Goal: Task Accomplishment & Management: Manage account settings

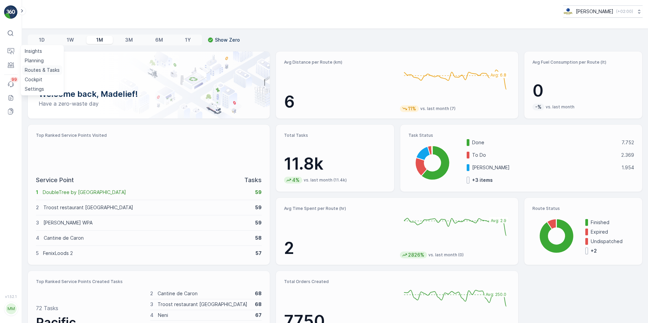
click at [43, 70] on p "Routes & Tasks" at bounding box center [42, 70] width 35 height 7
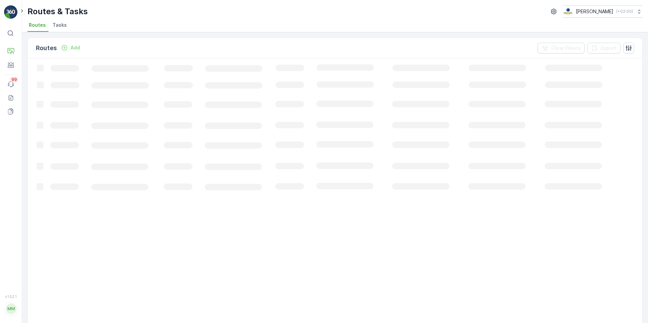
click at [64, 26] on span "Tasks" at bounding box center [60, 25] width 14 height 7
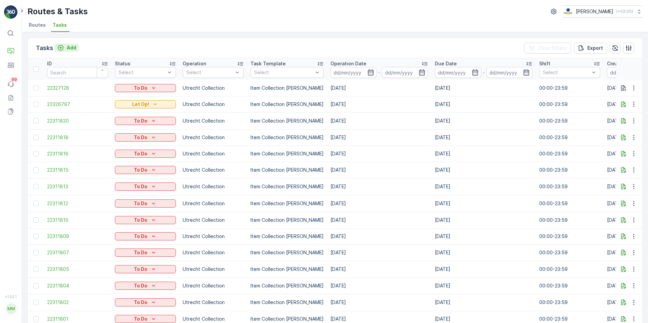
click at [75, 45] on p "Add" at bounding box center [71, 47] width 9 height 7
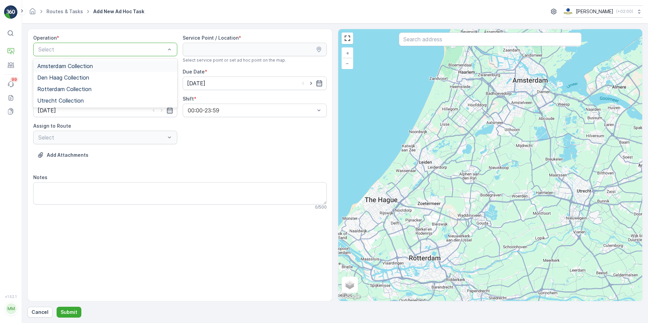
click at [95, 68] on div "Amsterdam Collection" at bounding box center [105, 66] width 136 height 6
click at [401, 44] on input "text" at bounding box center [490, 40] width 183 height 14
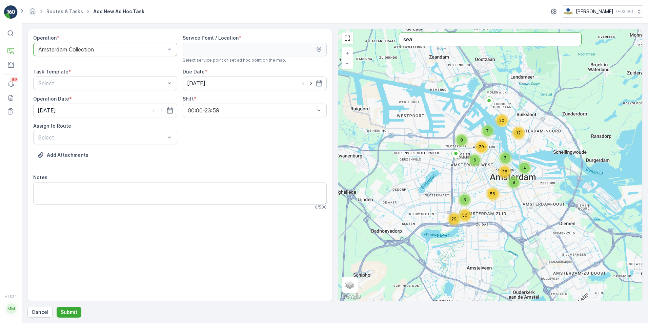
type input "sea"
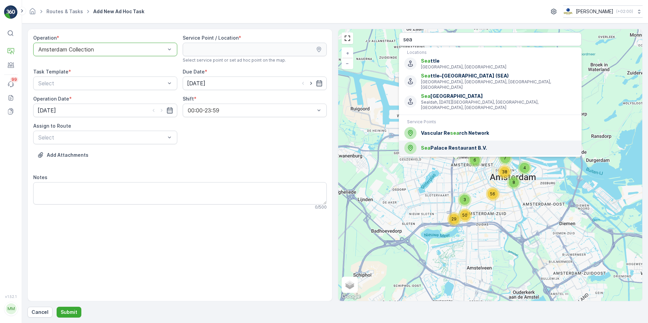
click at [442, 145] on span "Sea Palace Restaurant B.V." at bounding box center [498, 148] width 155 height 7
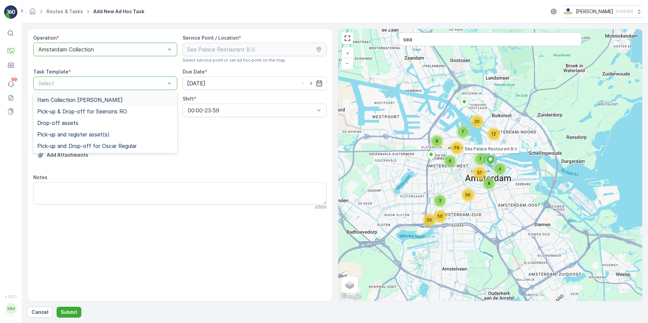
click at [118, 101] on div "Item Collection [PERSON_NAME]" at bounding box center [105, 100] width 136 height 6
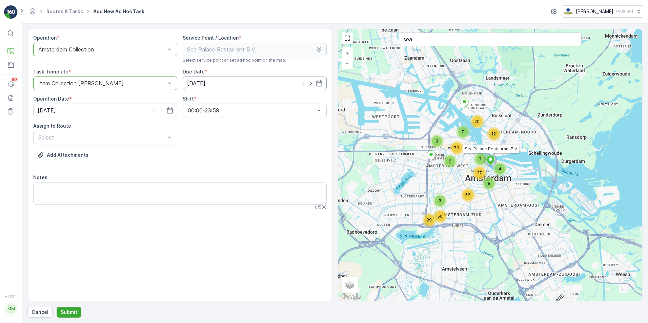
click at [324, 83] on input "10.10.2025" at bounding box center [255, 84] width 144 height 14
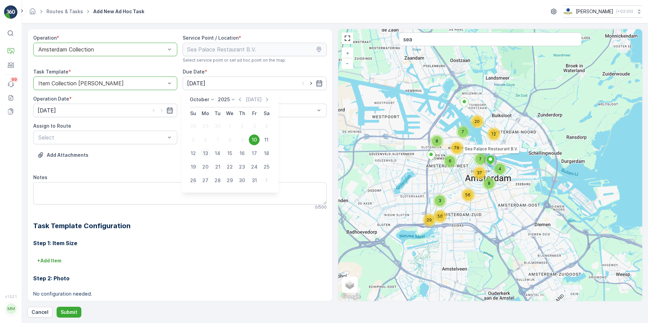
click at [202, 154] on div "13" at bounding box center [205, 153] width 11 height 11
type input "13.10.2025"
click at [169, 111] on icon "button" at bounding box center [169, 110] width 7 height 7
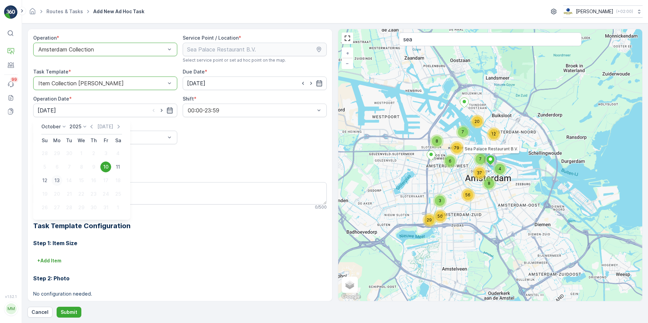
click at [56, 181] on div "13" at bounding box center [56, 180] width 11 height 11
type input "13.10.2025"
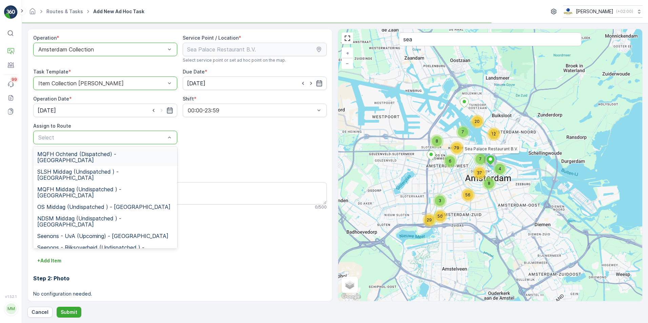
click at [151, 142] on div "Select" at bounding box center [105, 138] width 144 height 14
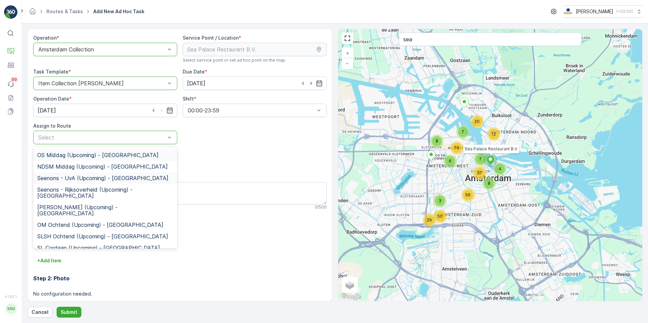
scroll to position [45, 0]
click at [129, 222] on span "OM Ochtend (Upcoming) - Amsterdam" at bounding box center [100, 225] width 126 height 6
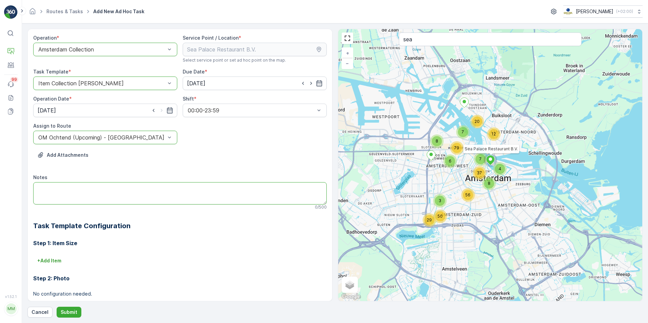
click at [92, 187] on textarea "Notes" at bounding box center [179, 193] width 293 height 22
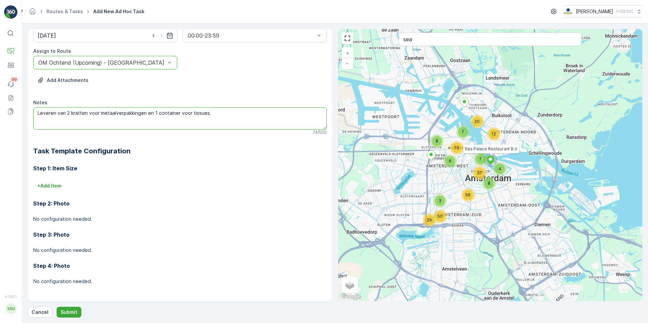
scroll to position [75, 0]
type textarea "Leveren van 2 kratten voor metaalverpakkingen en 1 container voor tissues."
click at [70, 308] on button "Submit" at bounding box center [69, 312] width 25 height 11
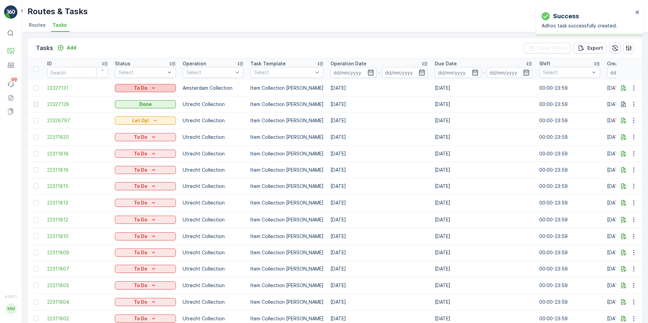
click at [167, 86] on div "To Do" at bounding box center [146, 88] width 56 height 7
click at [137, 99] on div "Let Op!" at bounding box center [137, 97] width 43 height 9
click at [237, 10] on div "Routes & Tasks Oscar Circulair ( +02:00 )" at bounding box center [334, 11] width 615 height 12
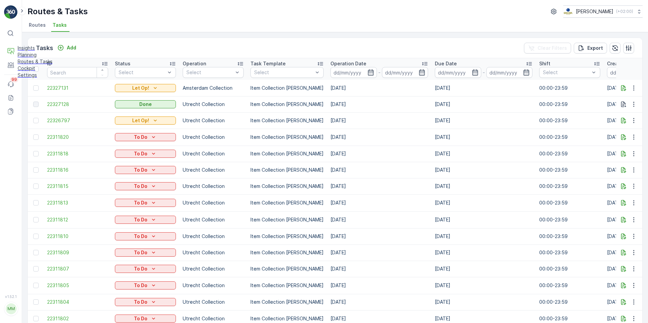
click at [39, 72] on p "Cockpit" at bounding box center [35, 68] width 35 height 7
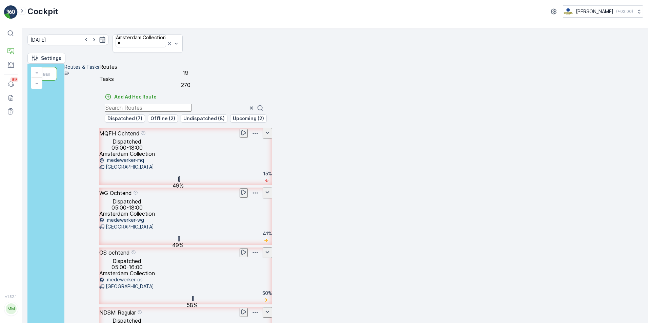
click at [57, 67] on input "text" at bounding box center [46, 74] width 22 height 14
type input "ijver"
click at [172, 92] on span "IJver" at bounding box center [194, 95] width 275 height 7
drag, startPoint x: 363, startPoint y: 149, endPoint x: 396, endPoint y: 291, distance: 146.0
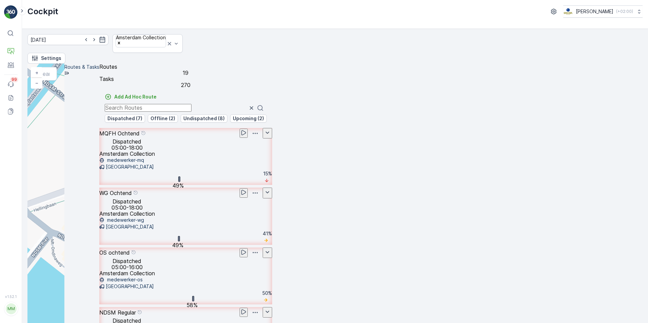
drag, startPoint x: 351, startPoint y: 134, endPoint x: 371, endPoint y: 252, distance: 119.6
click at [361, 243] on span "2" at bounding box center [360, 245] width 2 height 5
click at [348, 242] on ellipse at bounding box center [348, 243] width 3 height 3
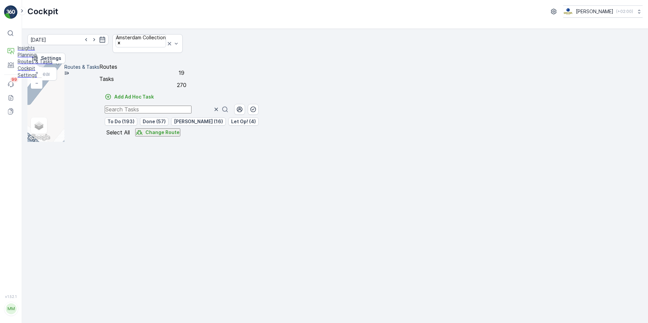
click at [34, 65] on p "Routes & Tasks" at bounding box center [35, 61] width 35 height 7
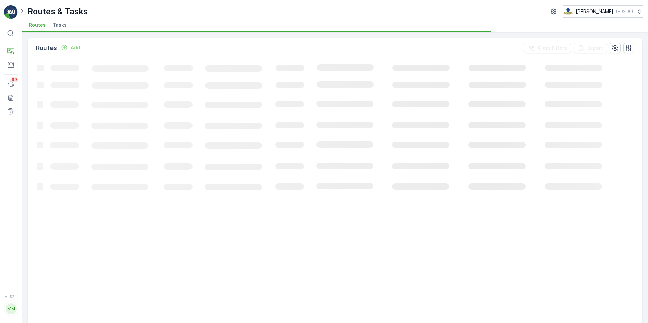
click at [62, 27] on span "Tasks" at bounding box center [60, 25] width 14 height 7
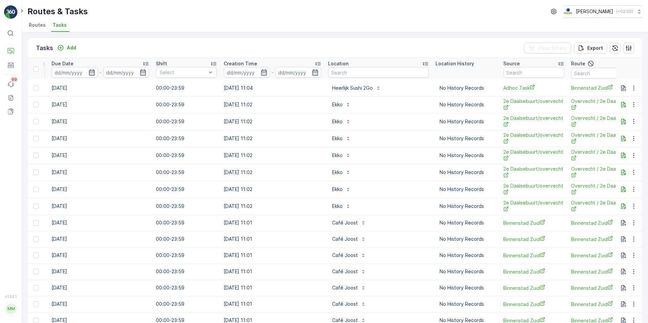
scroll to position [0, 383]
click at [380, 72] on input "text" at bounding box center [371, 72] width 87 height 7
type input "ijver"
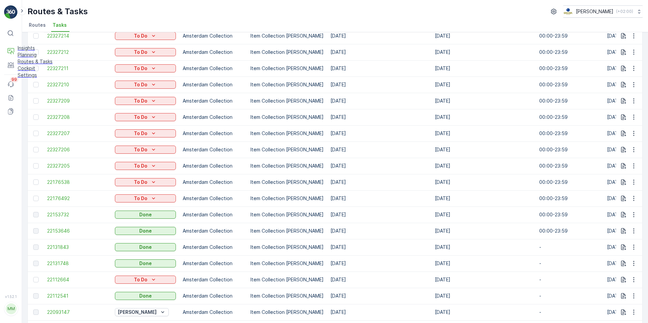
click at [38, 72] on p "Cockpit" at bounding box center [35, 68] width 35 height 7
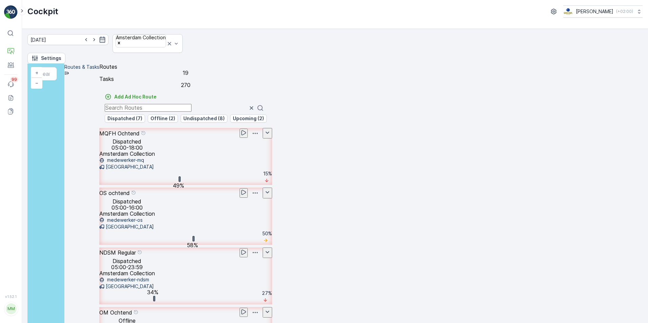
click at [136, 250] on p "NDSM Regular" at bounding box center [117, 253] width 37 height 6
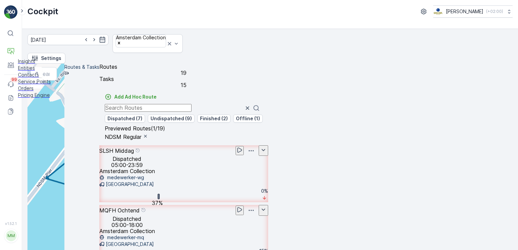
click at [30, 71] on p "Entities" at bounding box center [34, 68] width 33 height 7
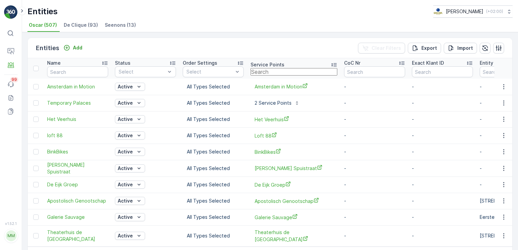
click at [268, 69] on input "text" at bounding box center [293, 71] width 87 height 7
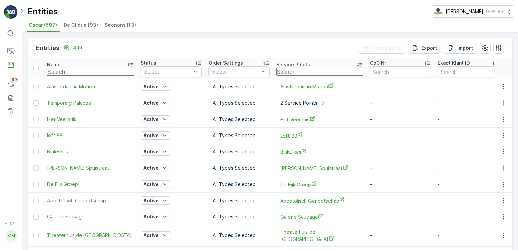
click at [79, 70] on input "text" at bounding box center [90, 71] width 87 height 7
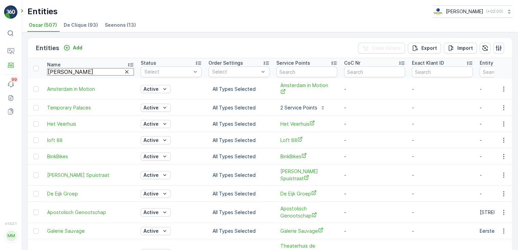
type input "Boerderij Westerpark"
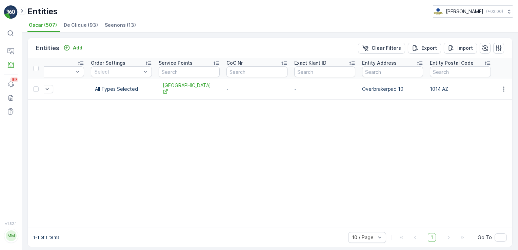
scroll to position [0, 115]
drag, startPoint x: 165, startPoint y: 82, endPoint x: 165, endPoint y: 87, distance: 5.5
click at [165, 87] on div "Boerderij Westerpark" at bounding box center [191, 89] width 61 height 18
click at [165, 87] on span "Boerderij Westerpark" at bounding box center [191, 89] width 53 height 14
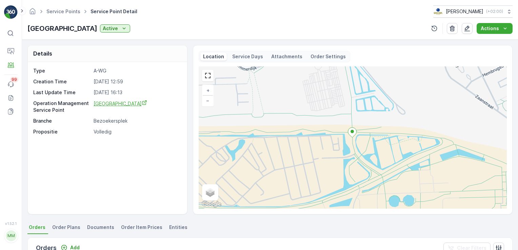
click at [102, 106] on span "Boerderij Westerpark" at bounding box center [120, 104] width 54 height 6
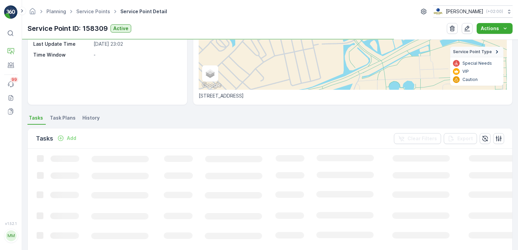
scroll to position [110, 0]
click at [58, 115] on span "Task Plans" at bounding box center [63, 117] width 26 height 7
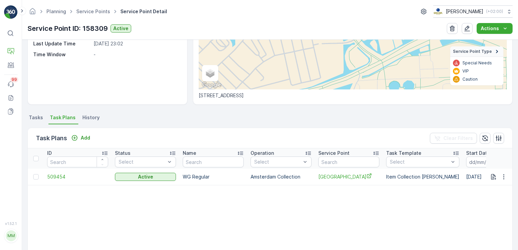
click at [40, 118] on span "Tasks" at bounding box center [36, 117] width 14 height 7
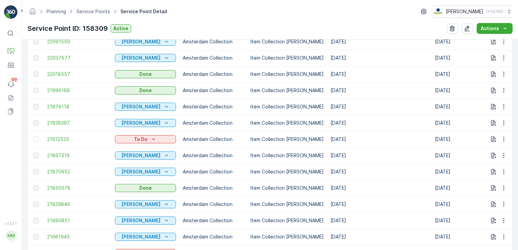
scroll to position [458, 0]
click at [34, 91] on p "Service Points" at bounding box center [41, 92] width 33 height 7
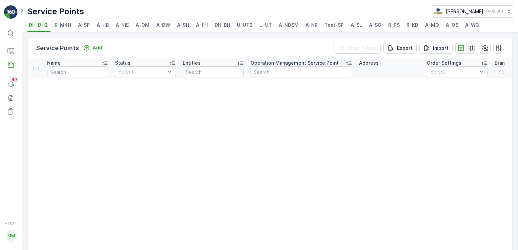
click at [196, 25] on span "A-FH" at bounding box center [202, 25] width 12 height 7
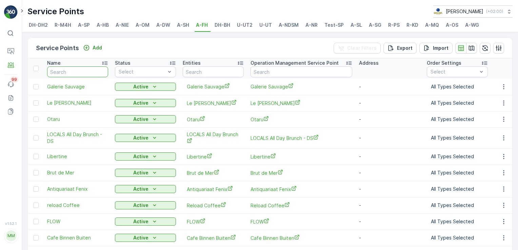
click at [59, 73] on input "text" at bounding box center [77, 71] width 61 height 11
type input "filip"
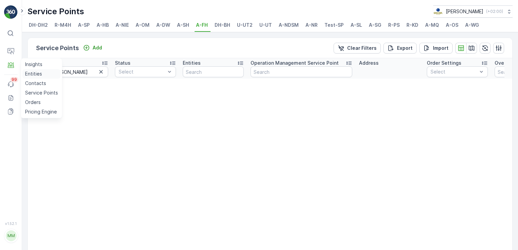
click at [36, 74] on p "Entities" at bounding box center [33, 73] width 17 height 7
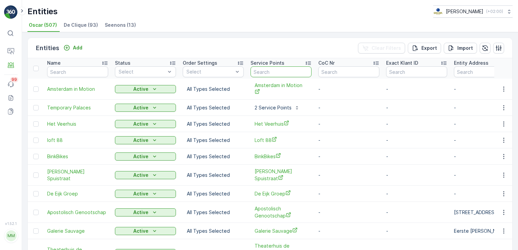
click at [267, 69] on input "text" at bounding box center [280, 71] width 61 height 11
type input "filippa"
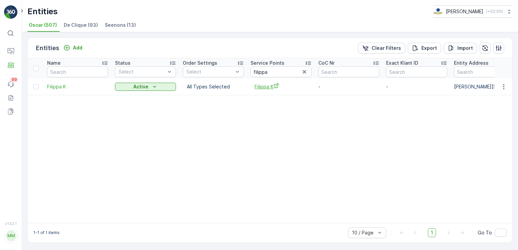
click at [273, 85] on icon "Filippa K" at bounding box center [275, 85] width 5 height 5
click at [39, 78] on p "Cockpit" at bounding box center [34, 79] width 18 height 7
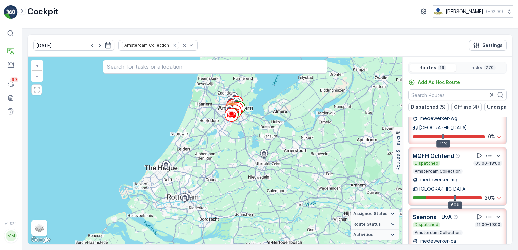
scroll to position [31, 0]
click at [444, 151] on p "MQFH Ochtend" at bounding box center [432, 155] width 41 height 8
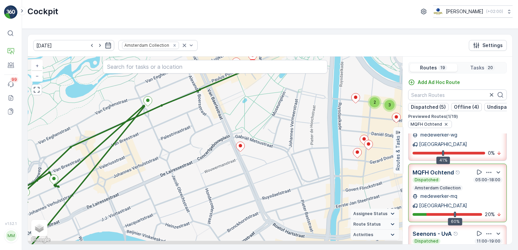
drag, startPoint x: 247, startPoint y: 123, endPoint x: 244, endPoint y: 108, distance: 15.2
click at [244, 108] on div "2 3 3 + − Satellite Roadmap Terrain Hybrid Leaflet Keyboard shortcuts Map Data …" at bounding box center [215, 151] width 374 height 188
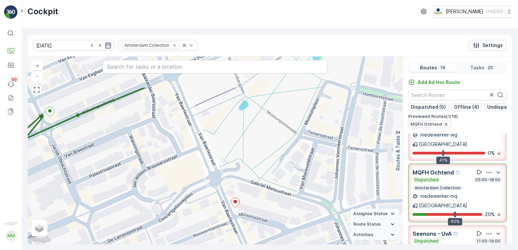
drag, startPoint x: 253, startPoint y: 146, endPoint x: 261, endPoint y: 196, distance: 50.7
click at [261, 196] on div "2 3 2 + − Satellite Roadmap Terrain Hybrid Leaflet Keyboard shortcuts Map Data …" at bounding box center [215, 151] width 374 height 188
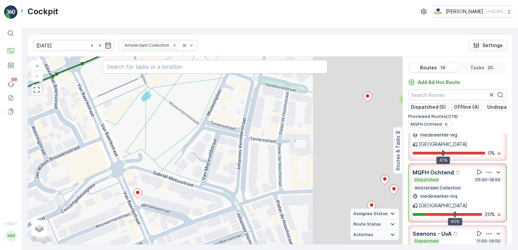
drag, startPoint x: 274, startPoint y: 163, endPoint x: 134, endPoint y: 135, distance: 142.3
click at [134, 135] on div "2 3 2 + − Satellite Roadmap Terrain Hybrid Leaflet Keyboard shortcuts Map Data …" at bounding box center [215, 151] width 374 height 188
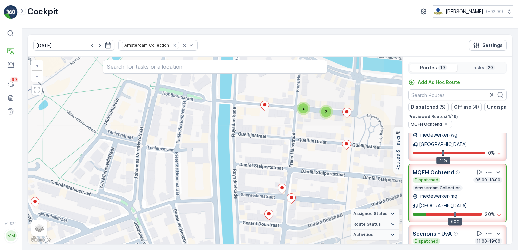
drag, startPoint x: 201, startPoint y: 130, endPoint x: 142, endPoint y: 159, distance: 65.0
click at [142, 159] on div "2 3 2 + − Satellite Roadmap Terrain Hybrid Leaflet Keyboard shortcuts Map Data …" at bounding box center [215, 151] width 374 height 188
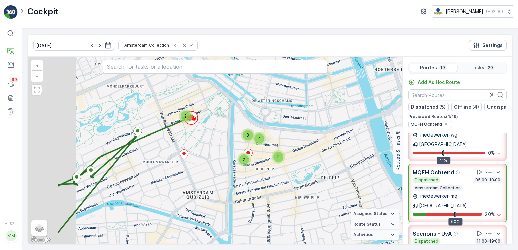
drag, startPoint x: 131, startPoint y: 129, endPoint x: 213, endPoint y: 142, distance: 82.3
click at [213, 142] on div "2 2 3 3 4 + − Satellite Roadmap Terrain Hybrid Leaflet Keyboard shortcuts Map D…" at bounding box center [215, 151] width 374 height 188
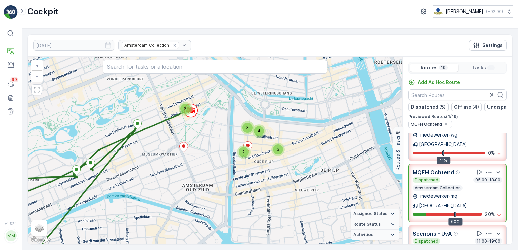
drag, startPoint x: 164, startPoint y: 164, endPoint x: 150, endPoint y: 152, distance: 18.3
click at [150, 152] on div "2 2 3 3 4 + − Satellite Roadmap Terrain Hybrid Leaflet Keyboard shortcuts Map D…" at bounding box center [215, 151] width 374 height 188
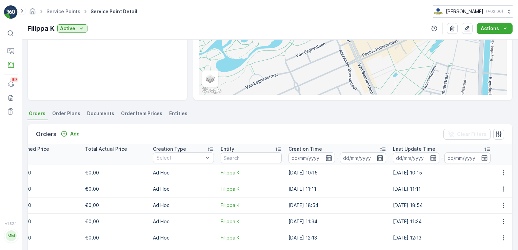
scroll to position [12, 0]
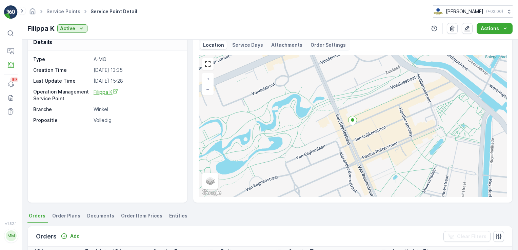
click at [108, 89] on span "Filippa K" at bounding box center [105, 92] width 24 height 6
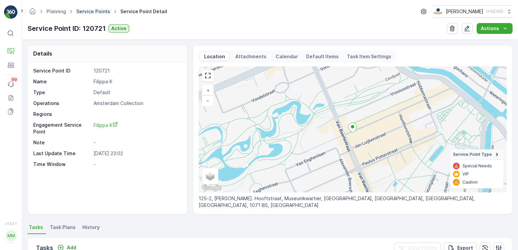
click at [98, 13] on link "Service Points" at bounding box center [93, 11] width 34 height 6
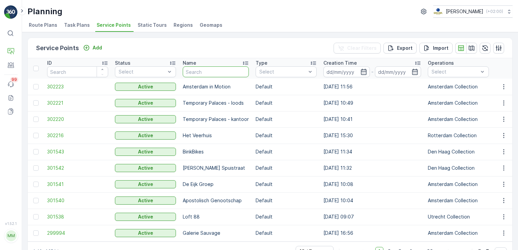
click at [206, 72] on input "text" at bounding box center [216, 71] width 66 height 11
type input "carl hansen"
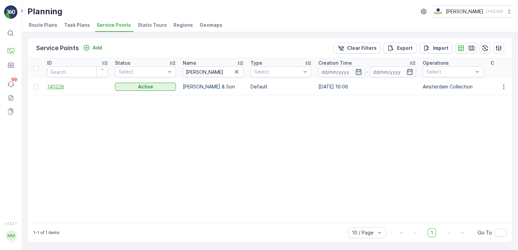
click at [59, 86] on span "140228" at bounding box center [77, 86] width 61 height 7
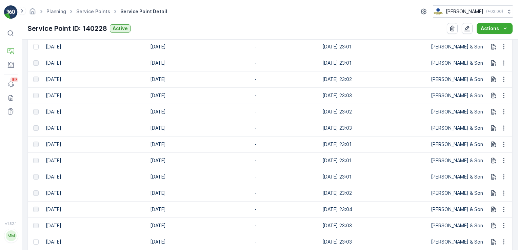
scroll to position [0, 248]
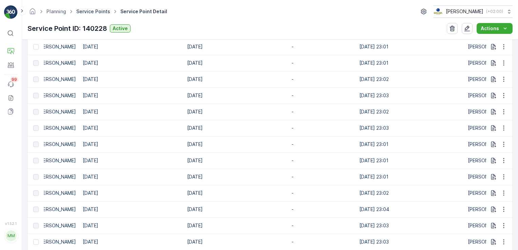
click at [95, 9] on link "Service Points" at bounding box center [93, 11] width 34 height 6
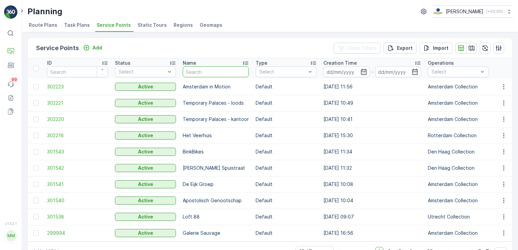
click at [213, 72] on input "text" at bounding box center [216, 71] width 66 height 11
type input "floris van bommel"
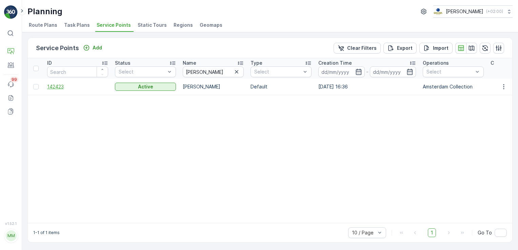
click at [55, 86] on span "142423" at bounding box center [77, 86] width 61 height 7
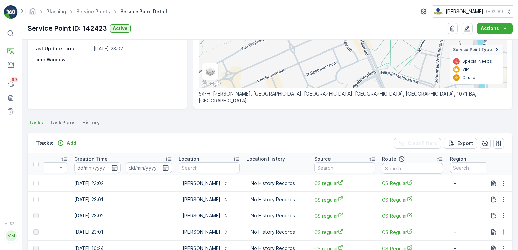
scroll to position [65, 0]
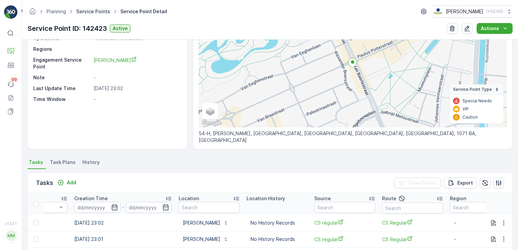
click at [105, 12] on link "Service Points" at bounding box center [93, 11] width 34 height 6
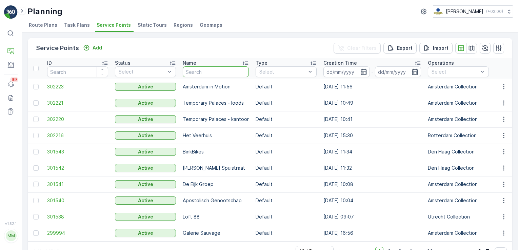
click at [201, 77] on input "text" at bounding box center [216, 71] width 66 height 11
type input "georgette"
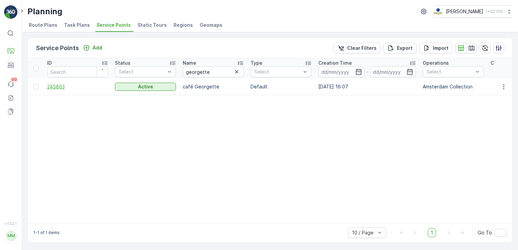
click at [59, 85] on span "245863" at bounding box center [77, 86] width 61 height 7
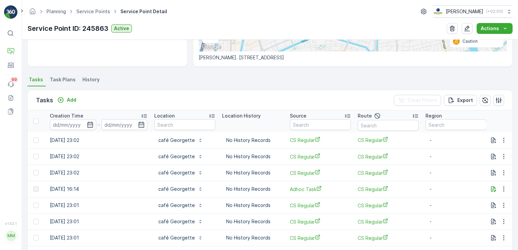
scroll to position [146, 0]
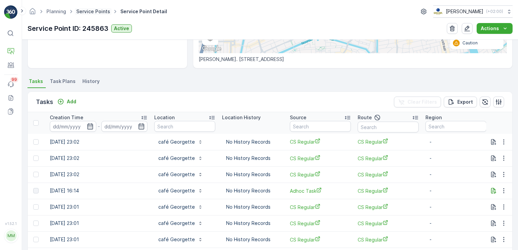
click at [100, 9] on link "Service Points" at bounding box center [93, 11] width 34 height 6
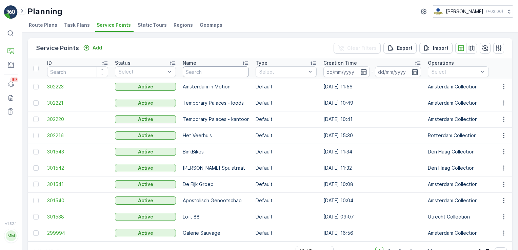
click at [224, 67] on input "text" at bounding box center [216, 71] width 66 height 11
type input "gucci"
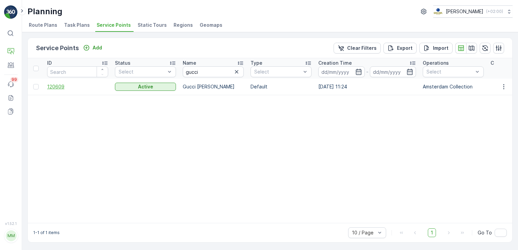
click at [64, 83] on span "120609" at bounding box center [77, 86] width 61 height 7
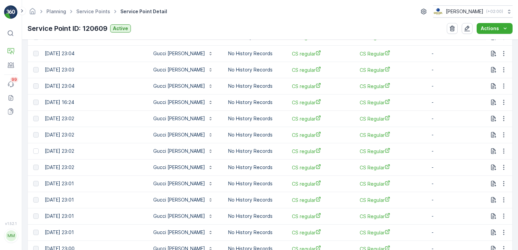
scroll to position [352, 0]
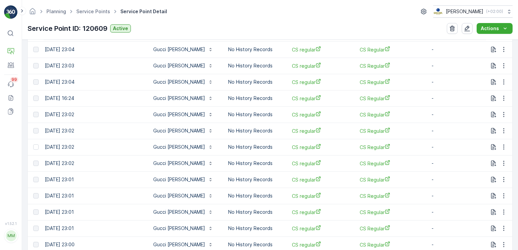
click at [94, 5] on div "Planning Service Points Service Point Detail Oscar Circulair ( +02:00 )" at bounding box center [269, 11] width 485 height 12
click at [93, 10] on link "Service Points" at bounding box center [93, 11] width 34 height 6
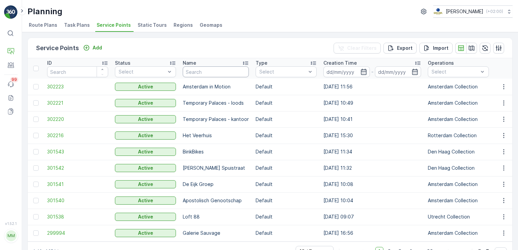
click at [222, 71] on input "text" at bounding box center [216, 71] width 66 height 11
type input "Marie"
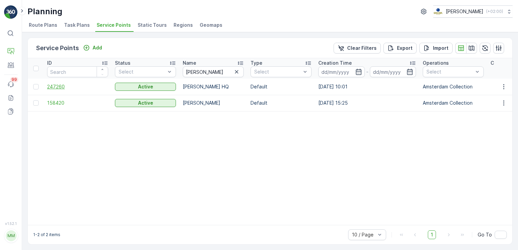
click at [62, 86] on span "247260" at bounding box center [77, 86] width 61 height 7
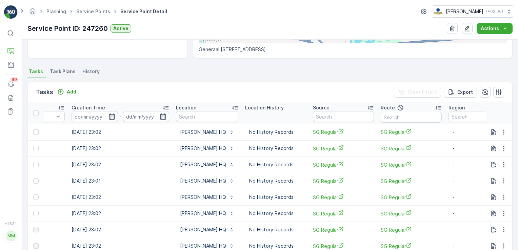
scroll to position [0, 562]
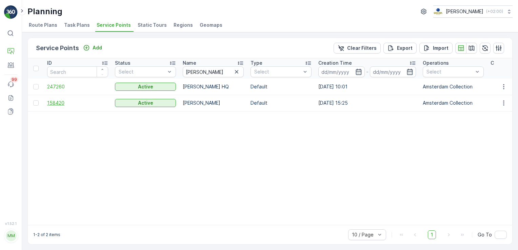
click at [64, 103] on span "158420" at bounding box center [77, 103] width 61 height 7
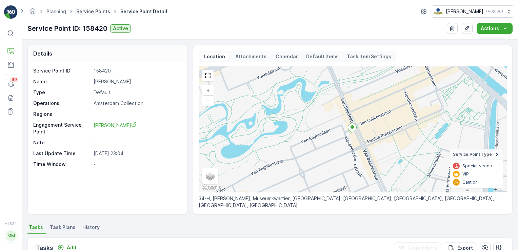
click at [96, 11] on link "Service Points" at bounding box center [93, 11] width 34 height 6
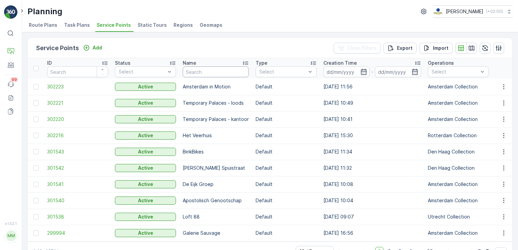
click at [207, 75] on input "text" at bounding box center [216, 71] width 66 height 11
type input "pasteuning"
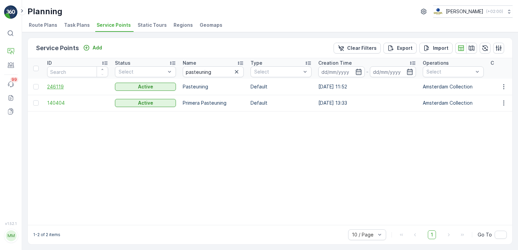
click at [61, 87] on span "246119" at bounding box center [77, 86] width 61 height 7
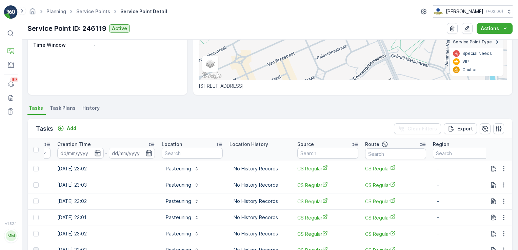
scroll to position [115, 0]
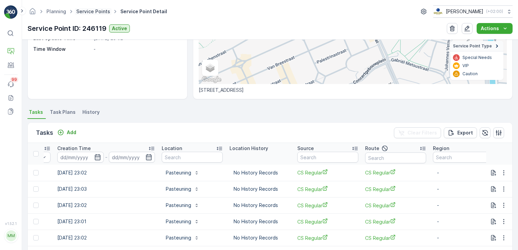
click at [96, 10] on link "Service Points" at bounding box center [93, 11] width 34 height 6
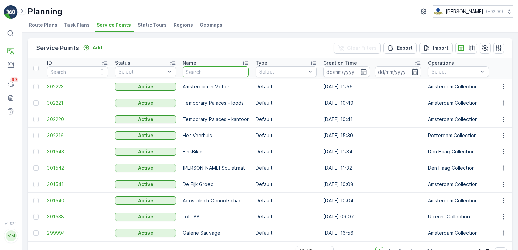
click at [202, 73] on input "text" at bounding box center [216, 71] width 66 height 11
type input "profuomo"
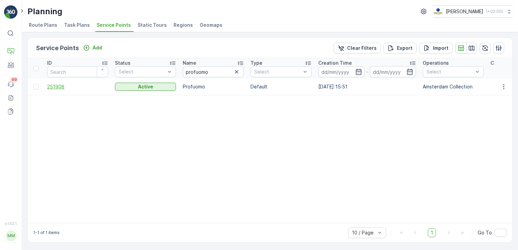
click at [61, 85] on span "251908" at bounding box center [77, 86] width 61 height 7
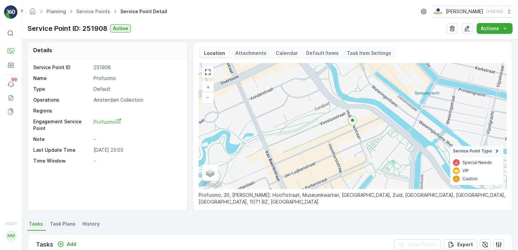
scroll to position [28, 0]
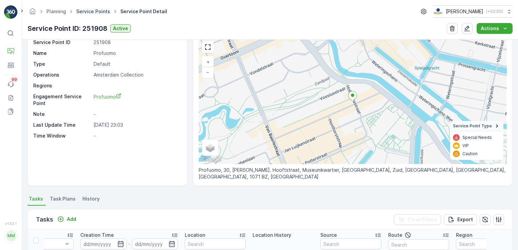
click at [96, 9] on link "Service Points" at bounding box center [93, 11] width 34 height 6
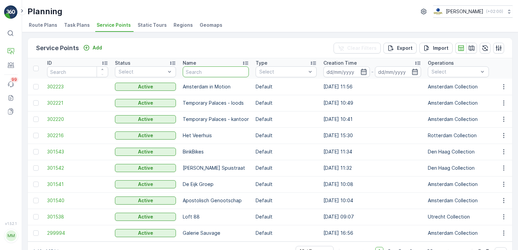
click at [211, 72] on input "text" at bounding box center [216, 71] width 66 height 11
type input "the new school"
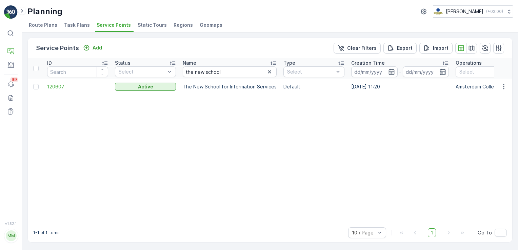
click at [59, 85] on span "120607" at bounding box center [77, 86] width 61 height 7
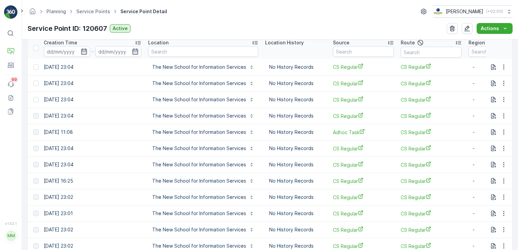
scroll to position [0, 564]
click at [37, 93] on p "Service Points" at bounding box center [41, 92] width 33 height 7
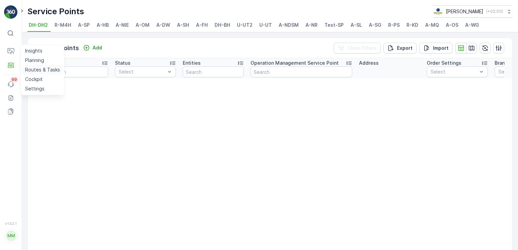
click at [28, 71] on p "Routes & Tasks" at bounding box center [42, 69] width 35 height 7
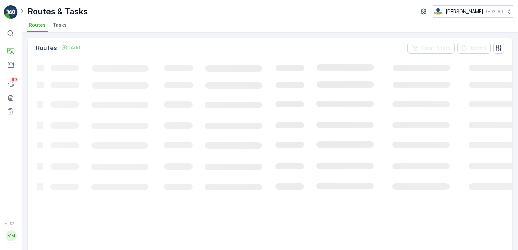
click at [57, 27] on span "Tasks" at bounding box center [60, 25] width 14 height 7
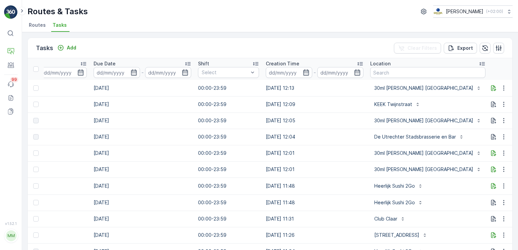
scroll to position [0, 402]
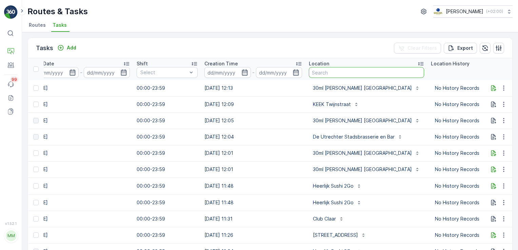
click at [315, 71] on input "text" at bounding box center [366, 72] width 115 height 11
type input "esh pita"
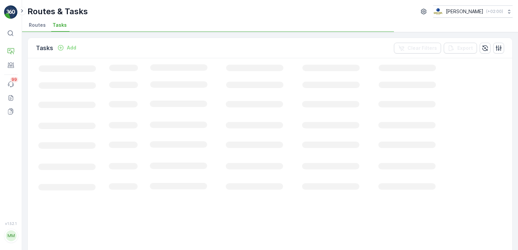
scroll to position [0, 168]
drag, startPoint x: 315, startPoint y: 71, endPoint x: 336, endPoint y: 68, distance: 21.2
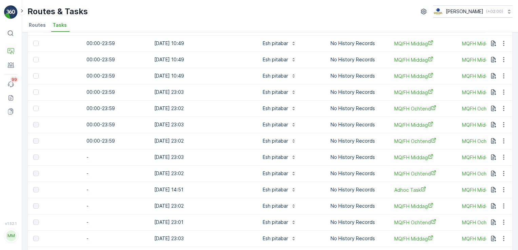
scroll to position [0, 459]
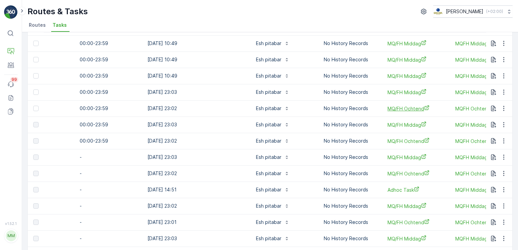
click at [409, 107] on span "MQ/FH Ochtend" at bounding box center [417, 108] width 61 height 7
